Goal: Find specific page/section: Find specific page/section

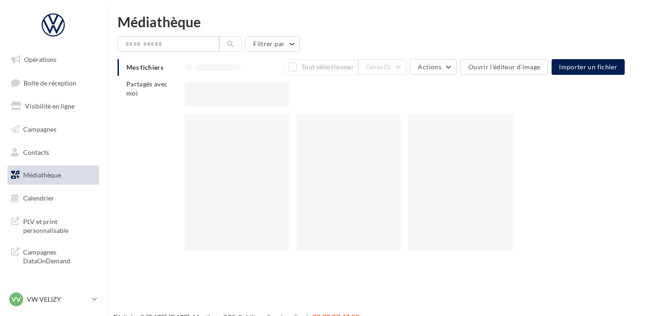
click at [41, 82] on span "Boîte de réception" at bounding box center [50, 83] width 53 height 8
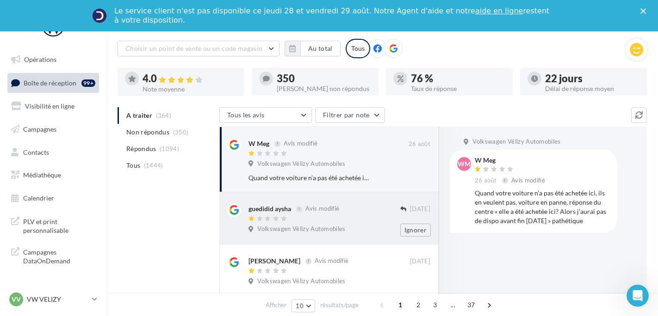
scroll to position [46, 0]
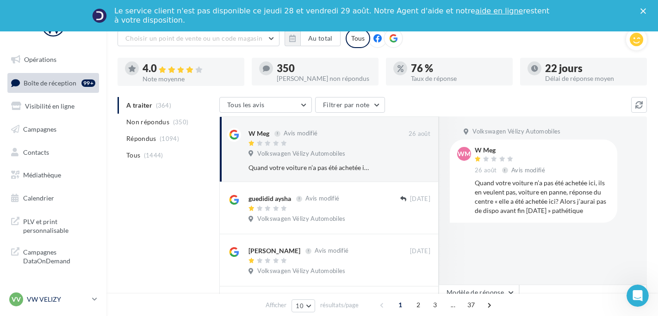
click at [29, 297] on p "VW VELIZY" at bounding box center [58, 299] width 62 height 9
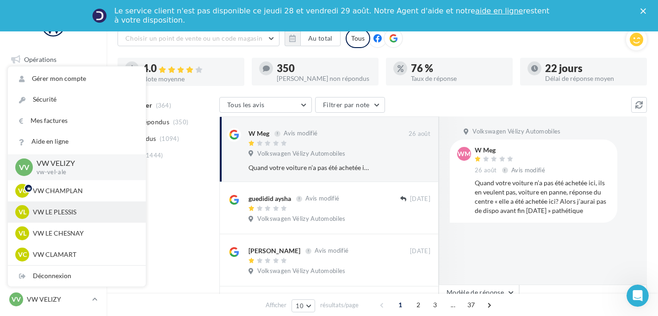
click at [76, 221] on div "VL VW LE PLESSIS vw-lep-ale" at bounding box center [77, 212] width 138 height 21
click at [74, 216] on p "VW LE PLESSIS" at bounding box center [84, 212] width 102 height 9
click at [72, 211] on p "VW LE PLESSIS" at bounding box center [84, 212] width 102 height 9
